Goal: Task Accomplishment & Management: Manage account settings

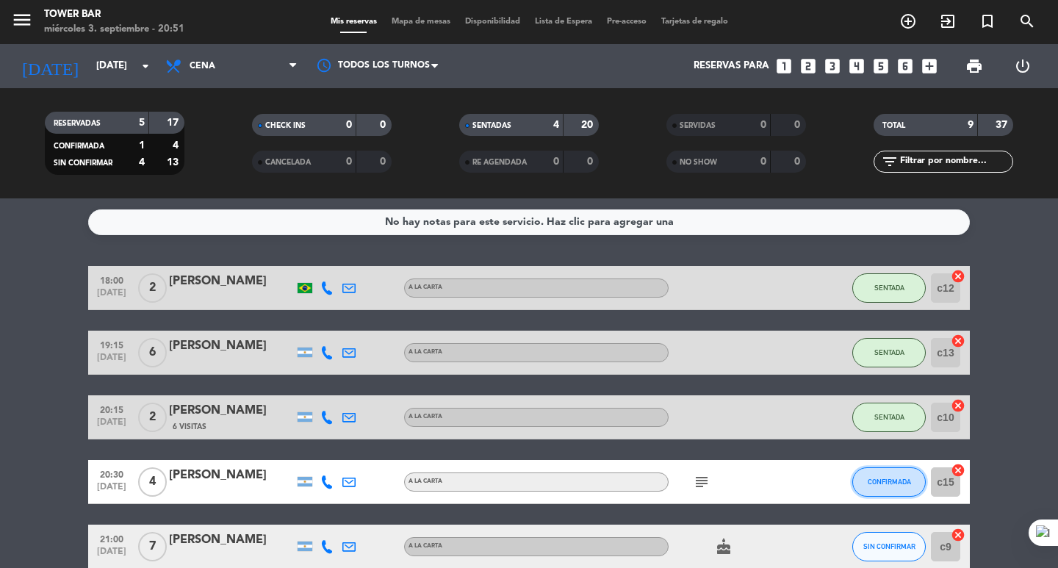
click at [876, 492] on button "CONFIRMADA" at bounding box center [890, 481] width 74 height 29
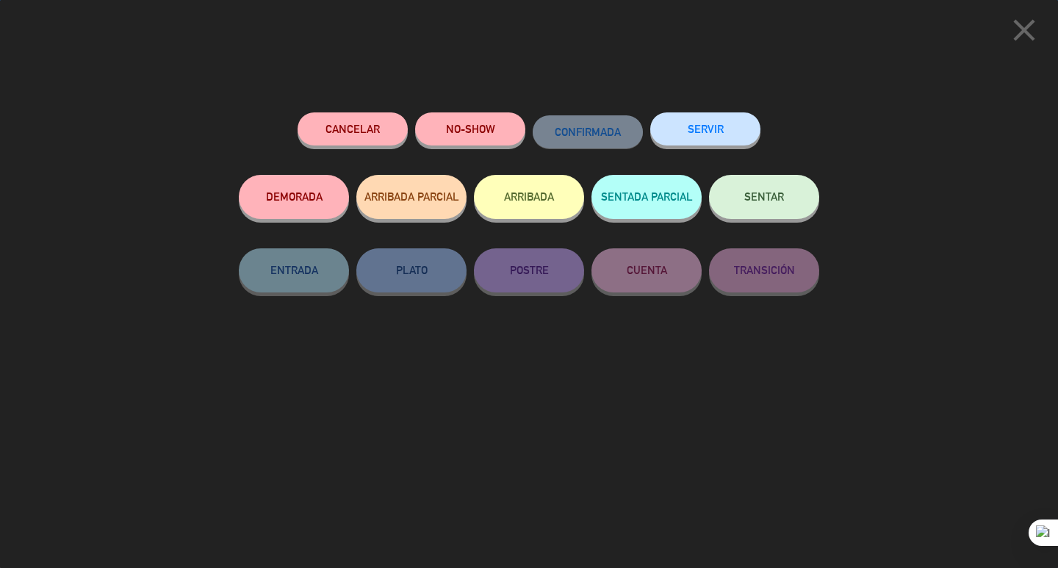
click at [786, 215] on button "SENTAR" at bounding box center [764, 197] width 110 height 44
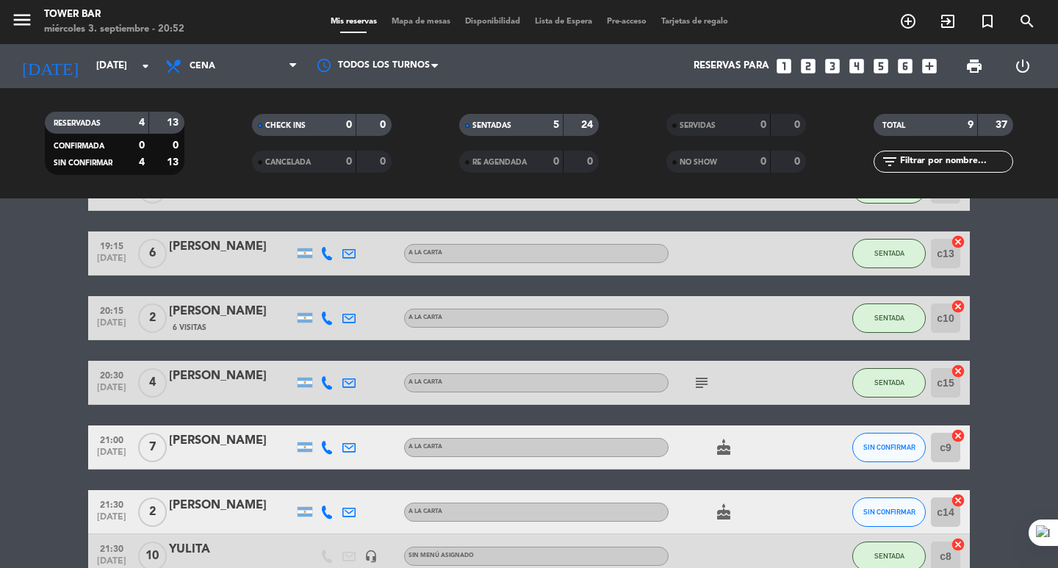
scroll to position [74, 0]
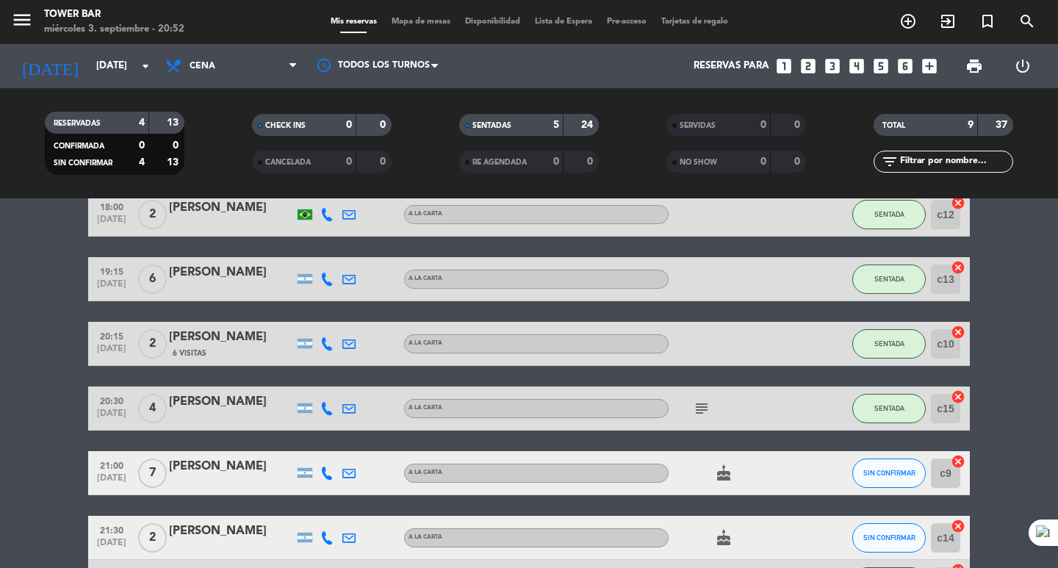
click at [725, 474] on icon "cake" at bounding box center [724, 474] width 18 height 18
click at [811, 476] on div at bounding box center [821, 472] width 40 height 43
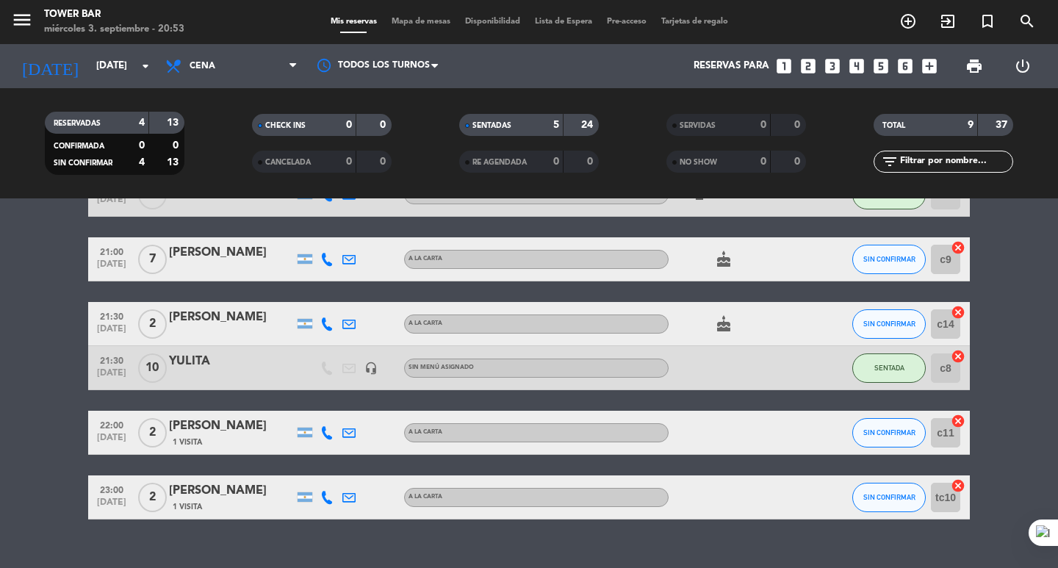
scroll to position [312, 0]
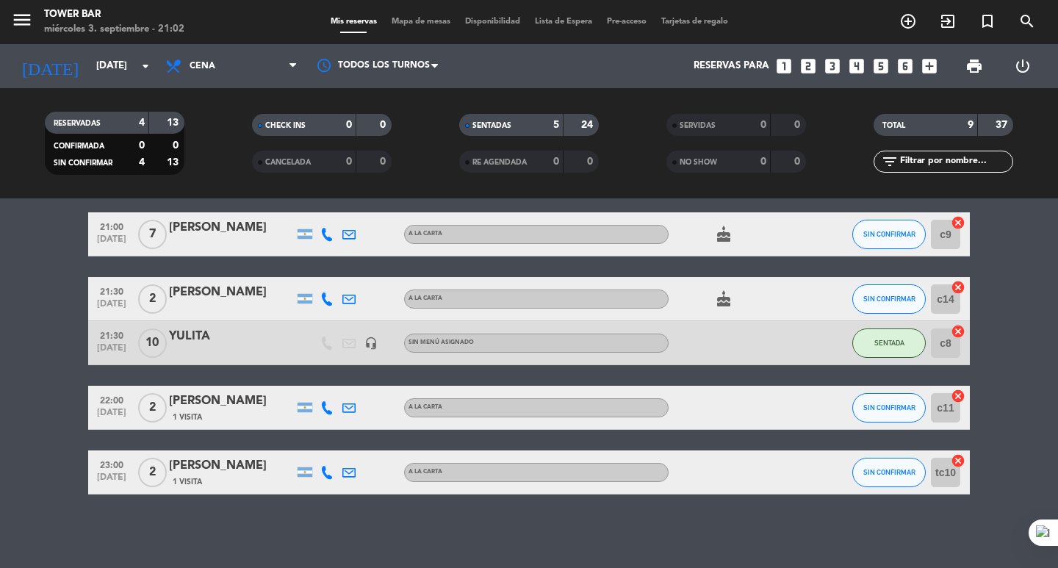
click at [1008, 302] on bookings-row "18:00 [DATE] 2 [PERSON_NAME] A LA CARTA SENTADA c12 cancel 19:15 [DATE] 6 [PERS…" at bounding box center [529, 224] width 1058 height 541
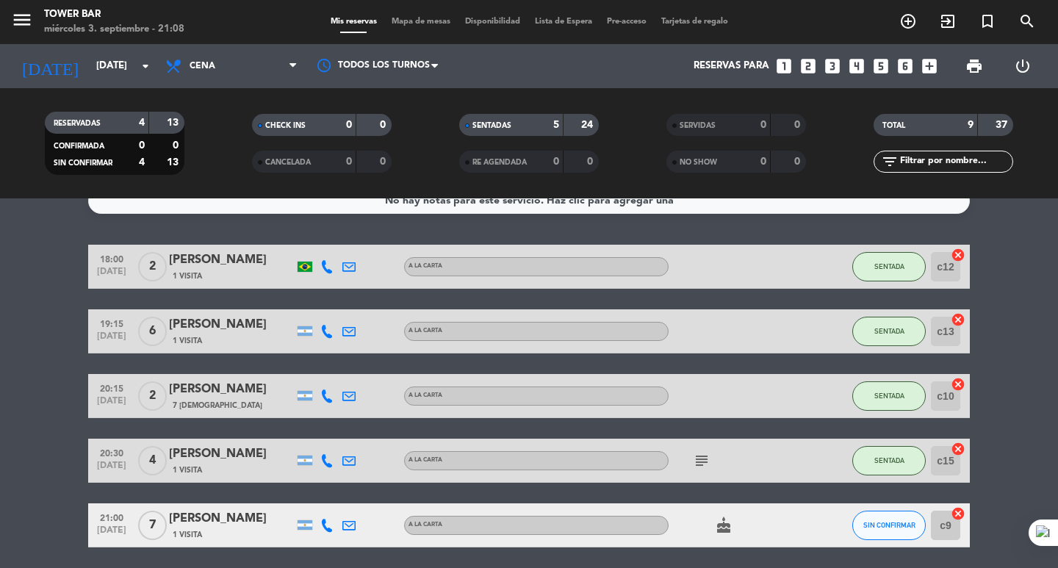
scroll to position [0, 0]
